Goal: Navigation & Orientation: Find specific page/section

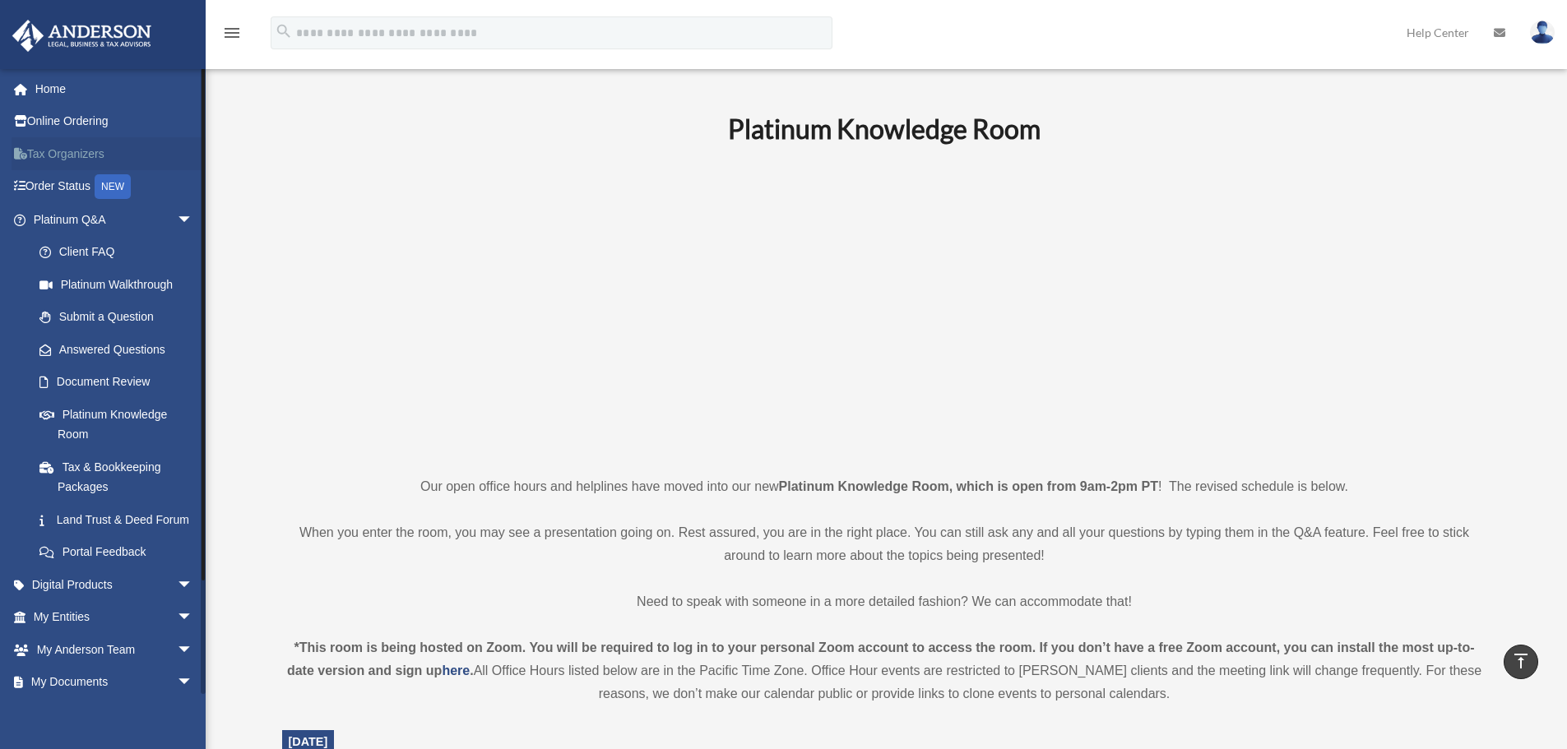
scroll to position [823, 0]
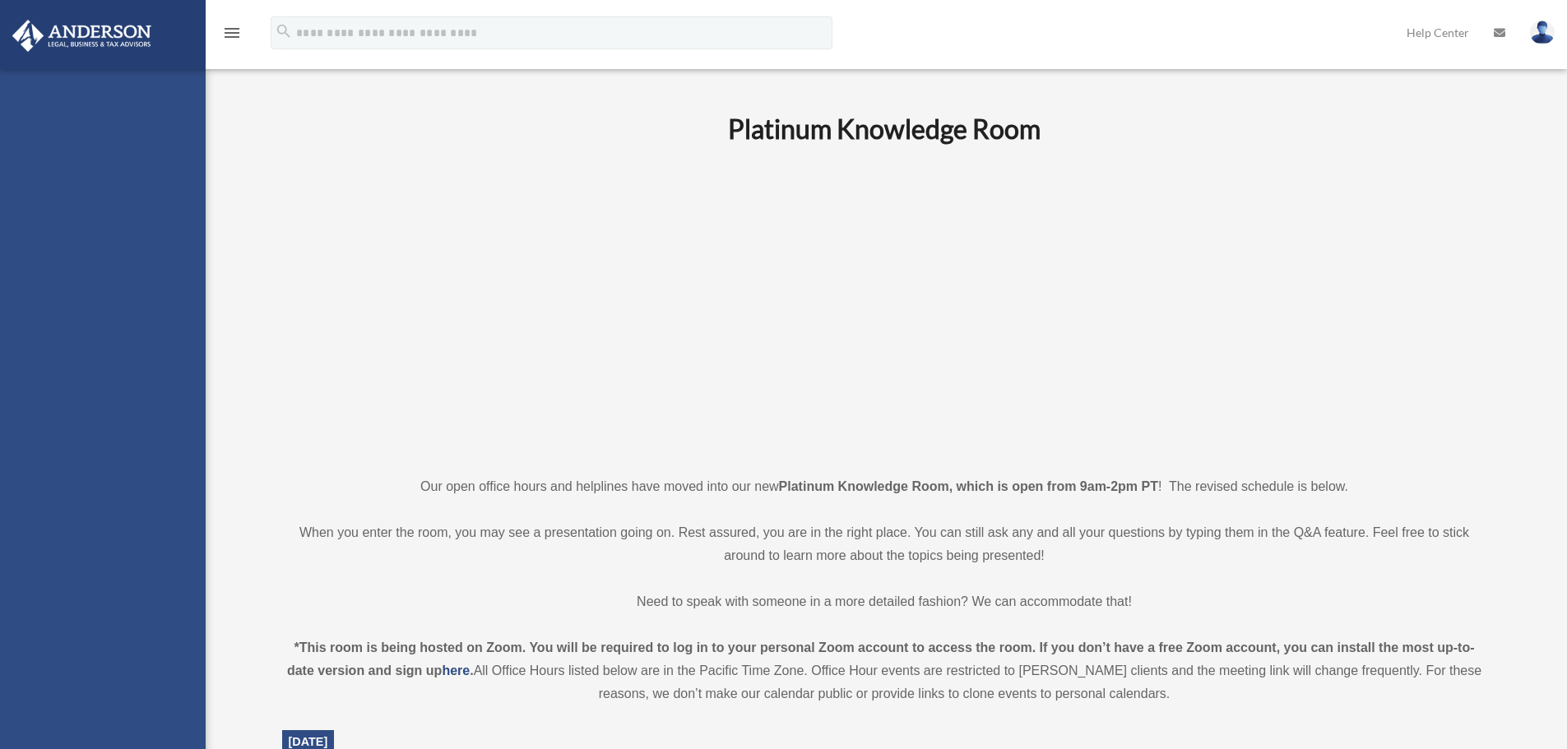
scroll to position [1815, 0]
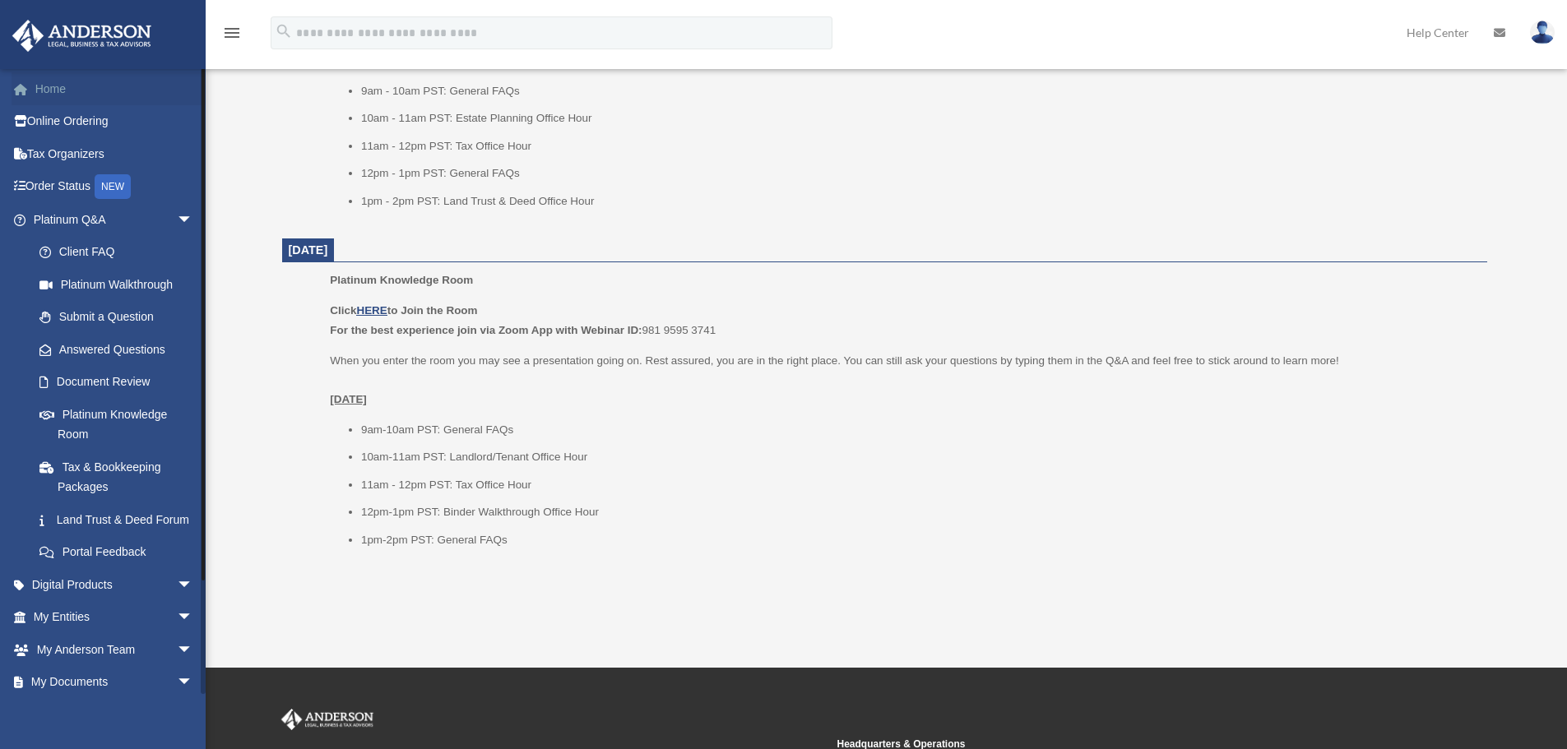
click at [77, 77] on link "Home" at bounding box center [115, 88] width 206 height 33
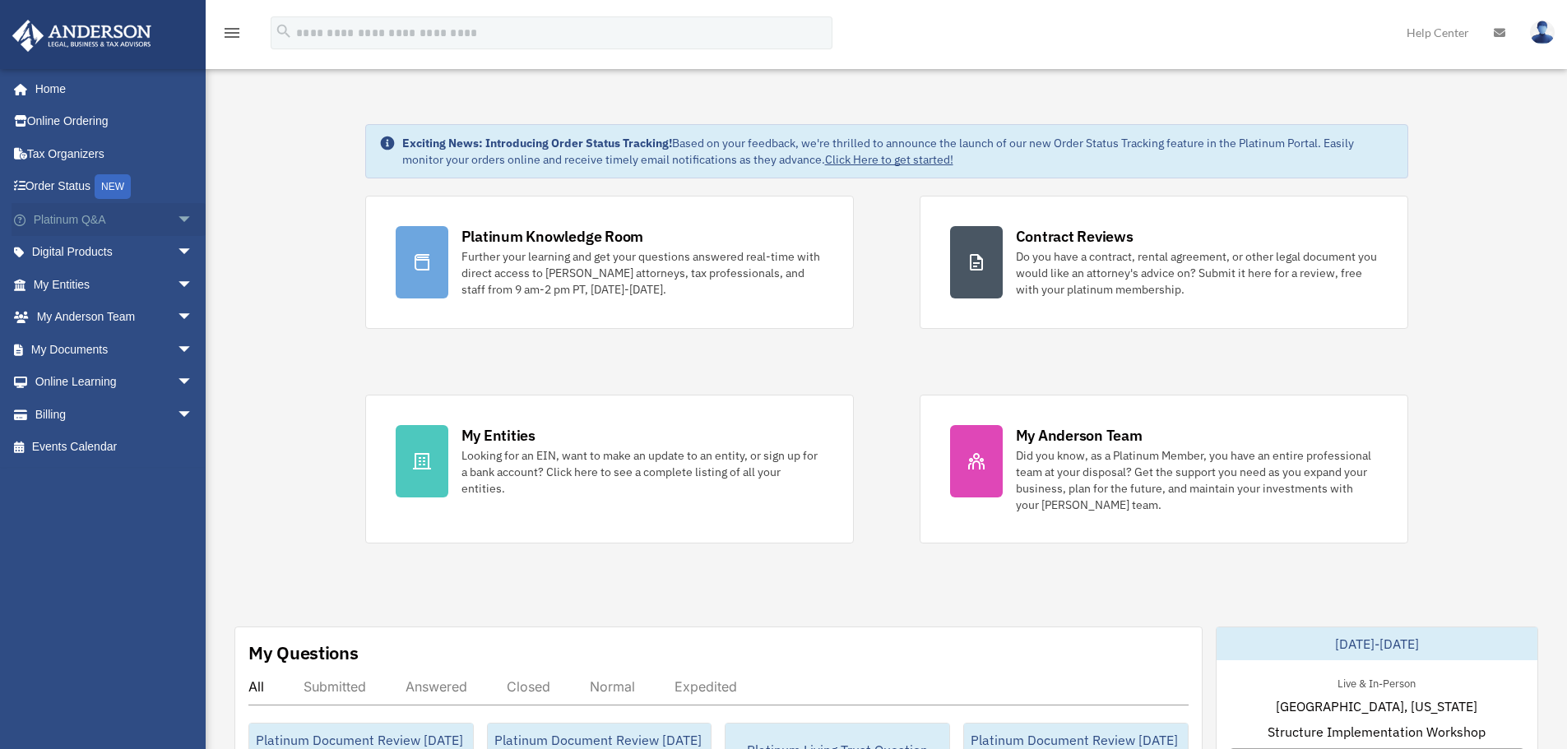
click at [149, 219] on link "Platinum Q&A arrow_drop_down" at bounding box center [115, 219] width 206 height 33
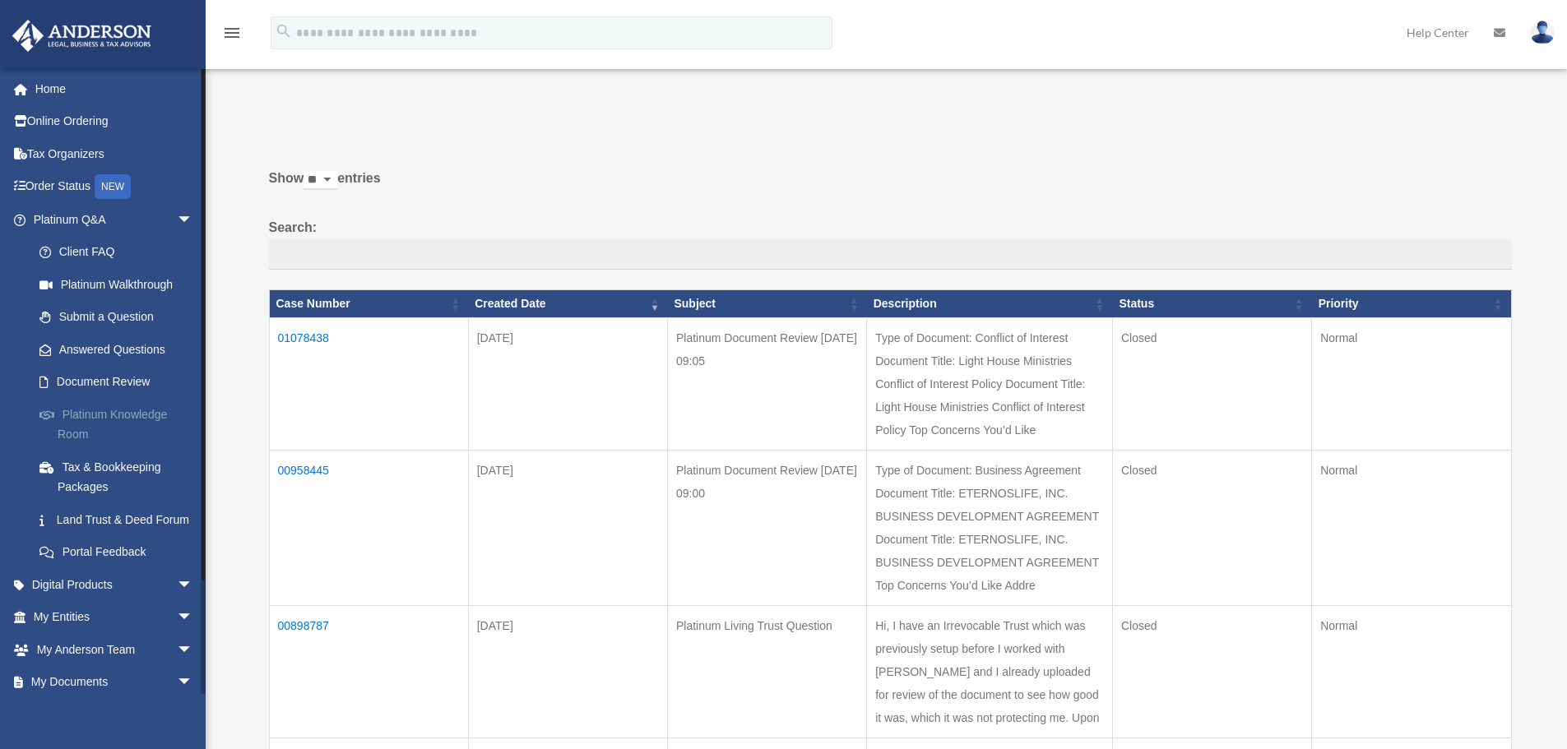
click at [124, 423] on link "Platinum Knowledge Room" at bounding box center [120, 424] width 195 height 53
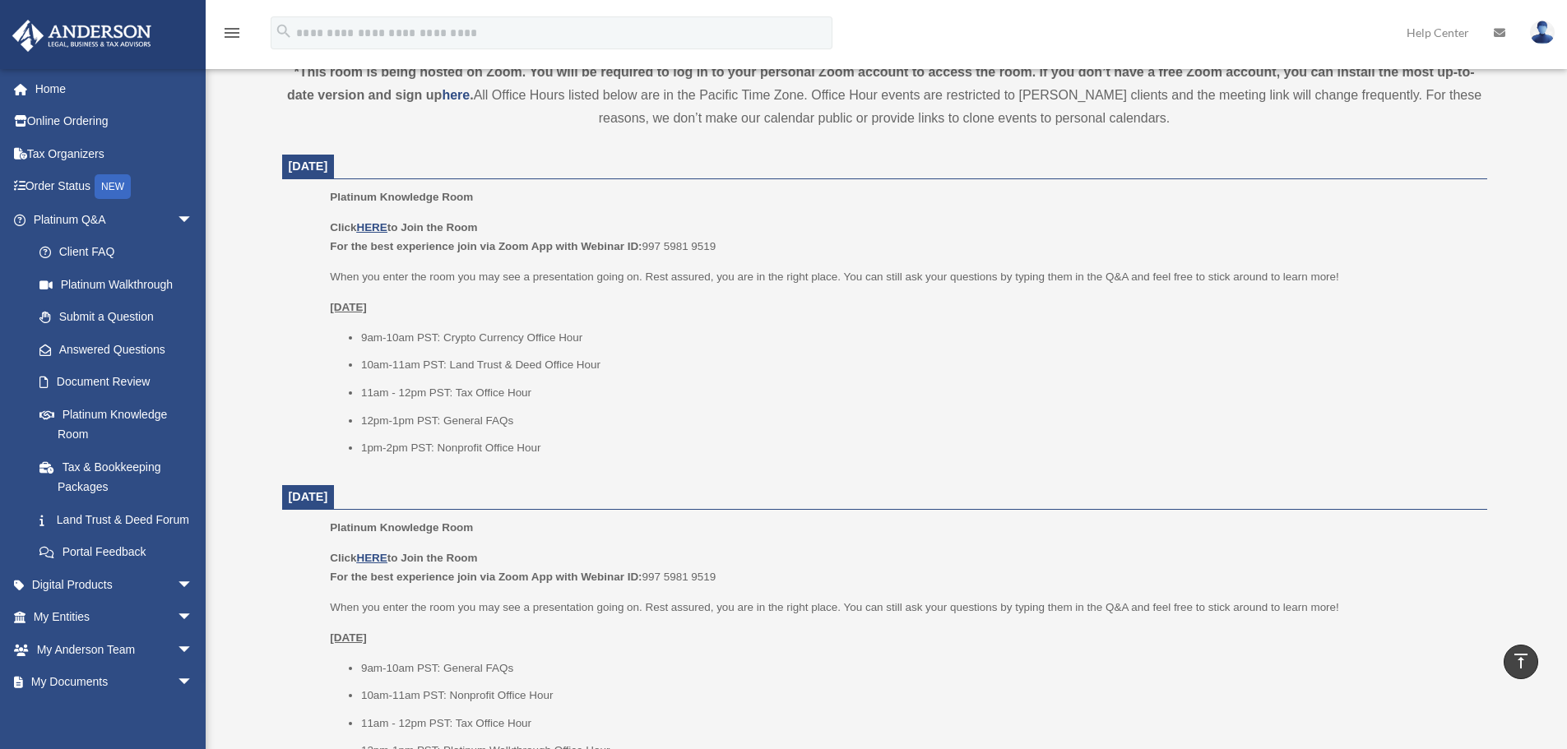
scroll to position [494, 0]
